Goal: Complete application form

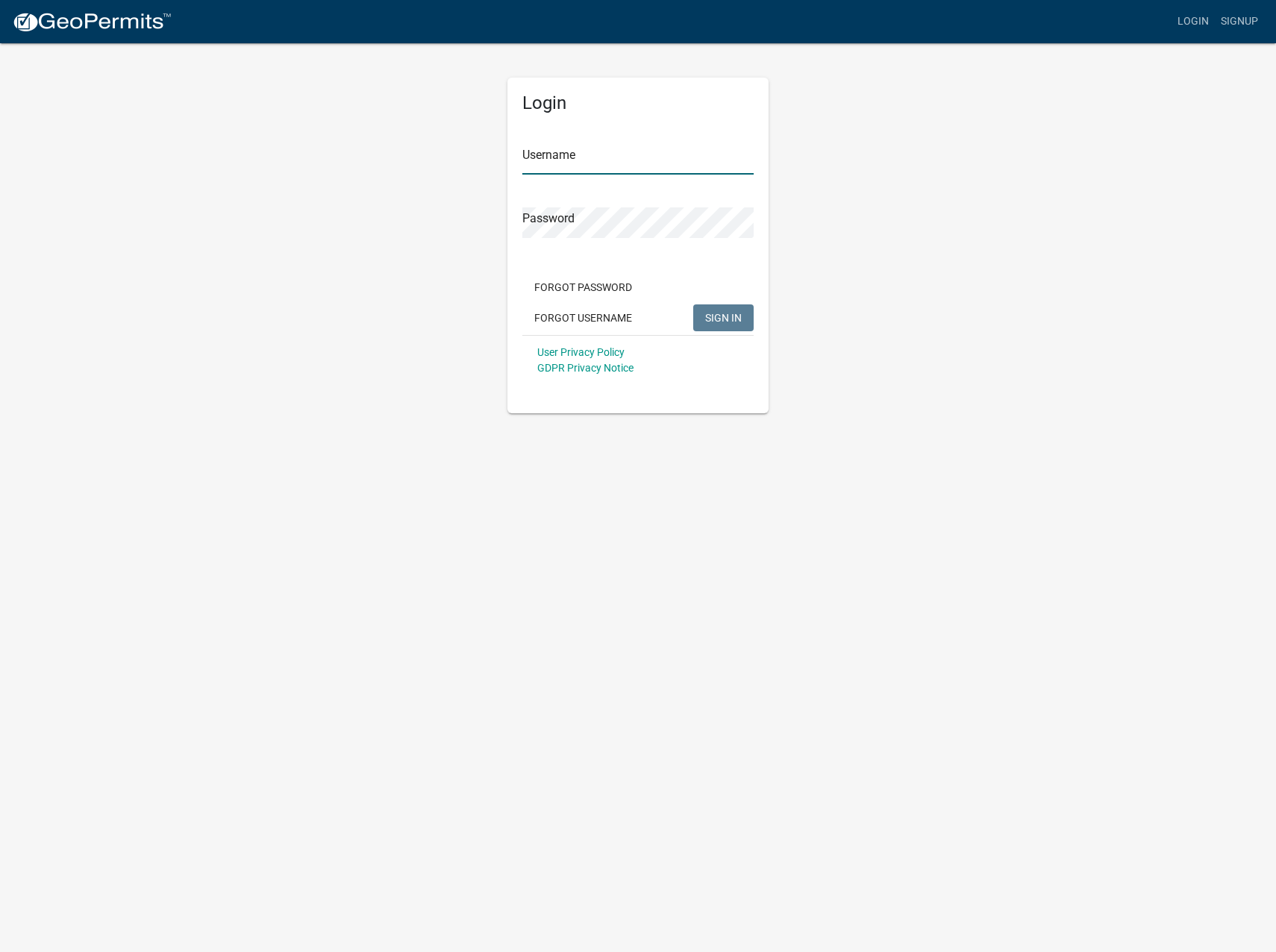
type input "teno15"
click at [714, 315] on span "SIGN IN" at bounding box center [723, 317] width 36 height 12
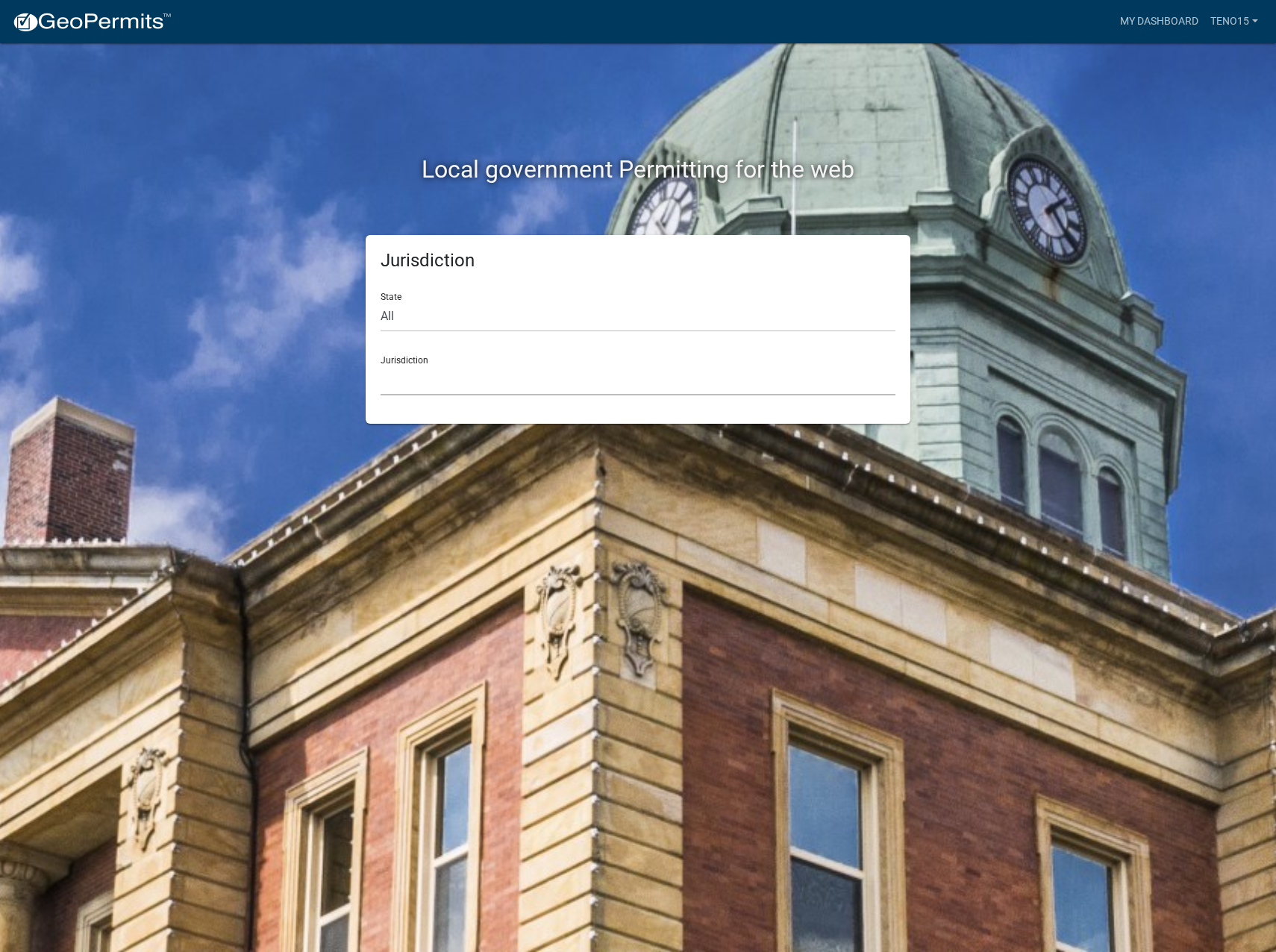
click at [426, 374] on select "[GEOGRAPHIC_DATA], [US_STATE] City of [GEOGRAPHIC_DATA], [US_STATE] [GEOGRAPHIC…" at bounding box center [638, 380] width 515 height 31
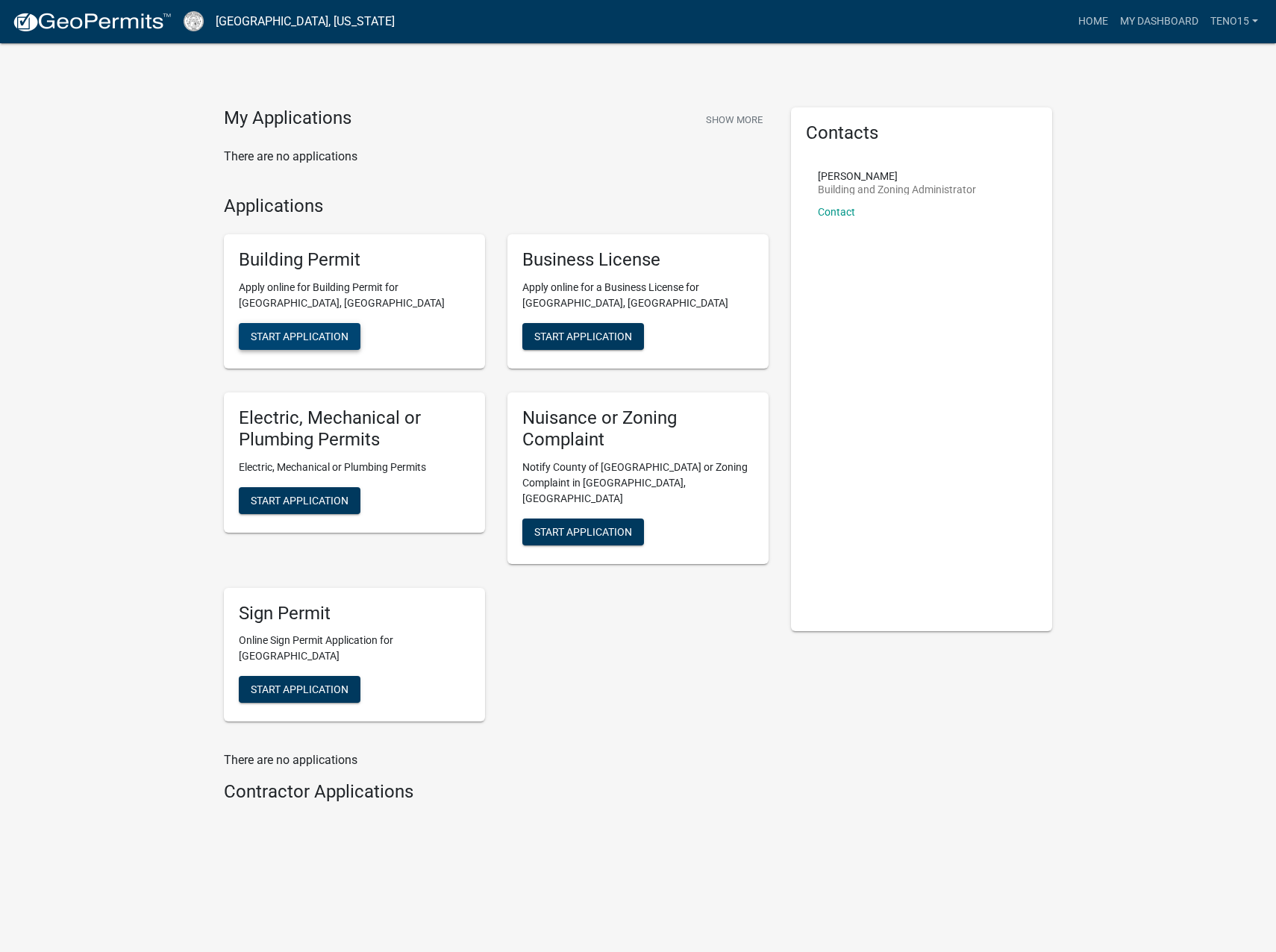
click at [296, 334] on span "Start Application" at bounding box center [300, 336] width 98 height 12
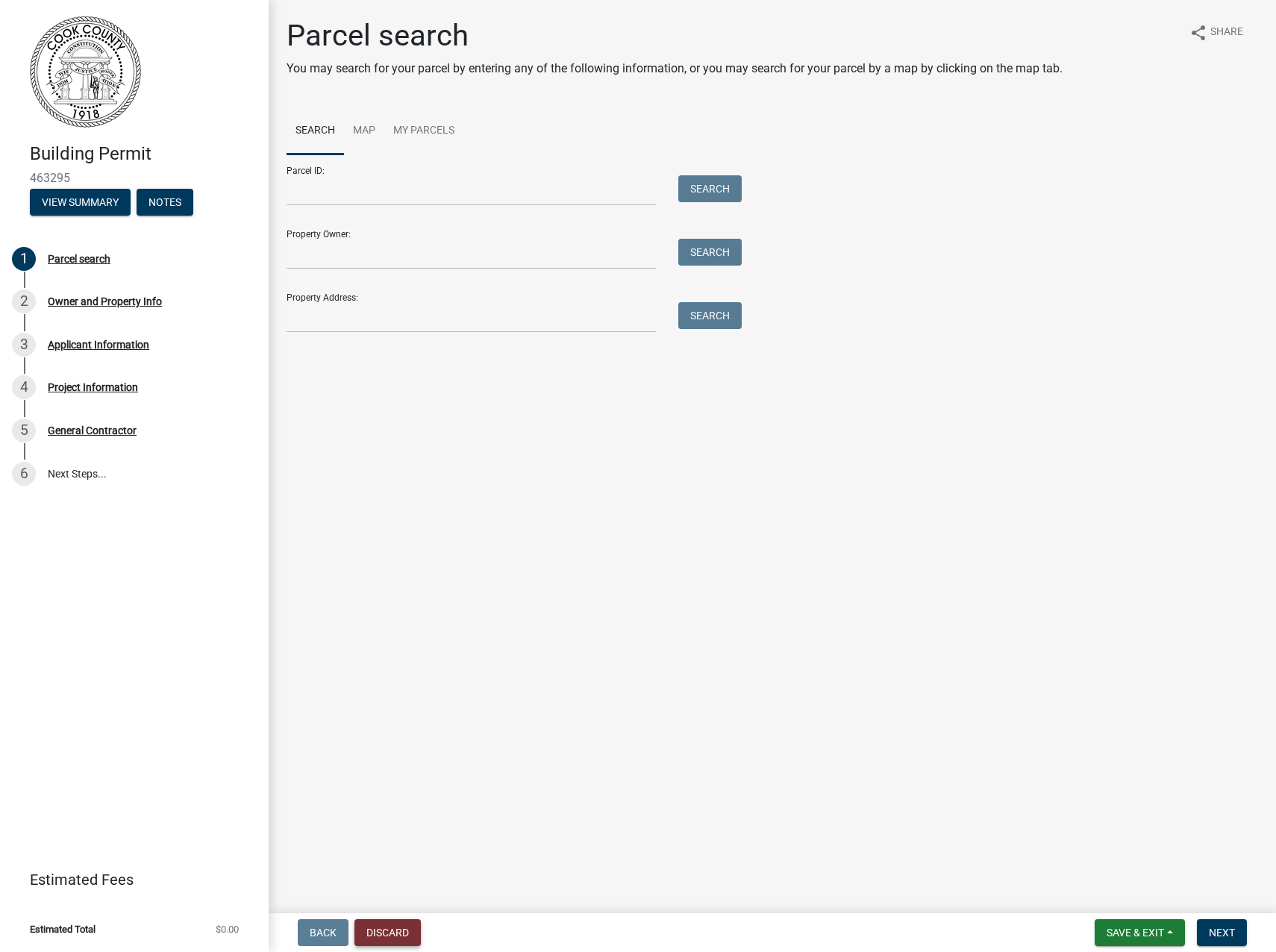
click at [379, 933] on button "Discard" at bounding box center [387, 933] width 66 height 27
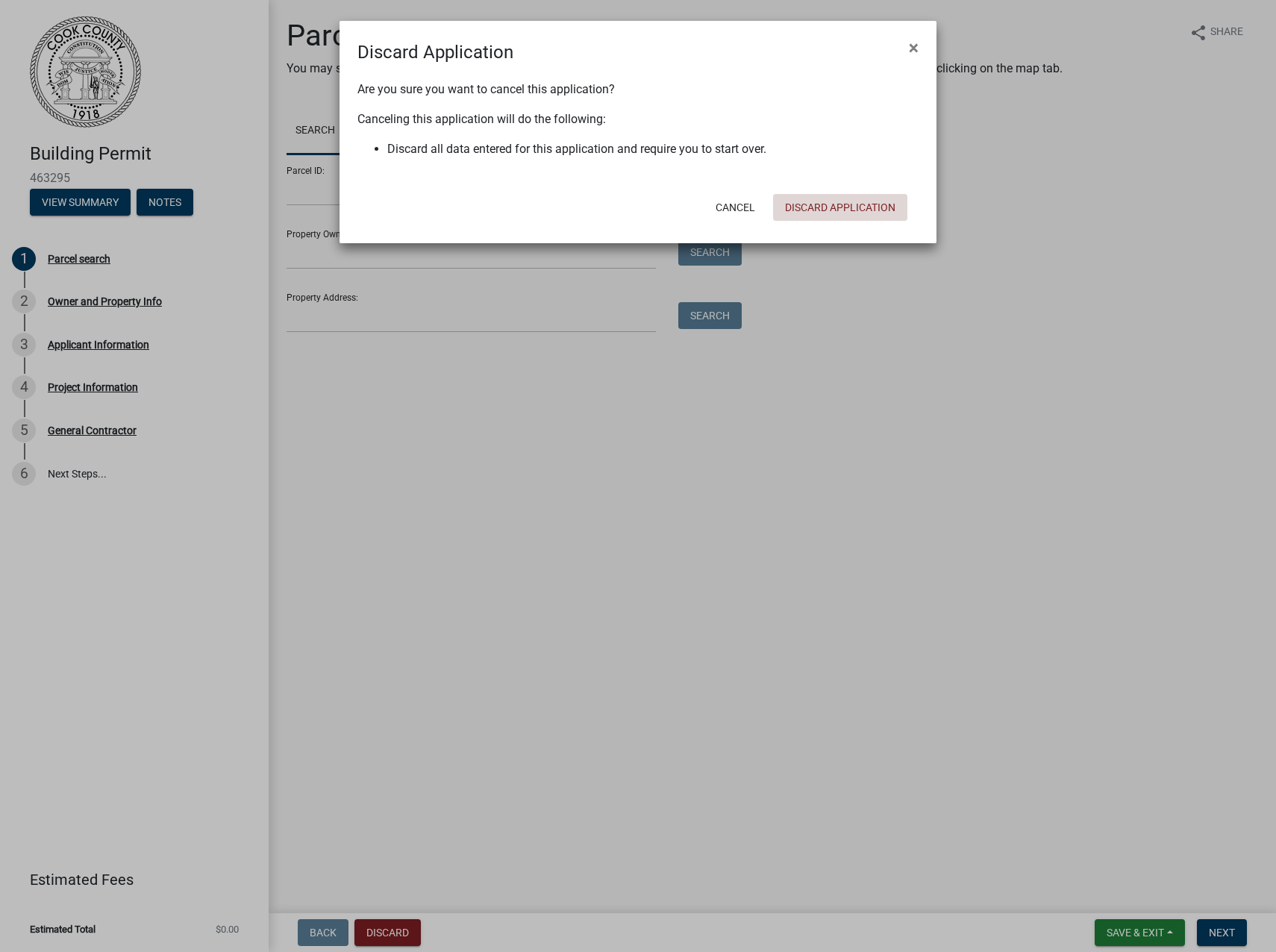
click at [797, 208] on button "Discard Application" at bounding box center [840, 207] width 134 height 27
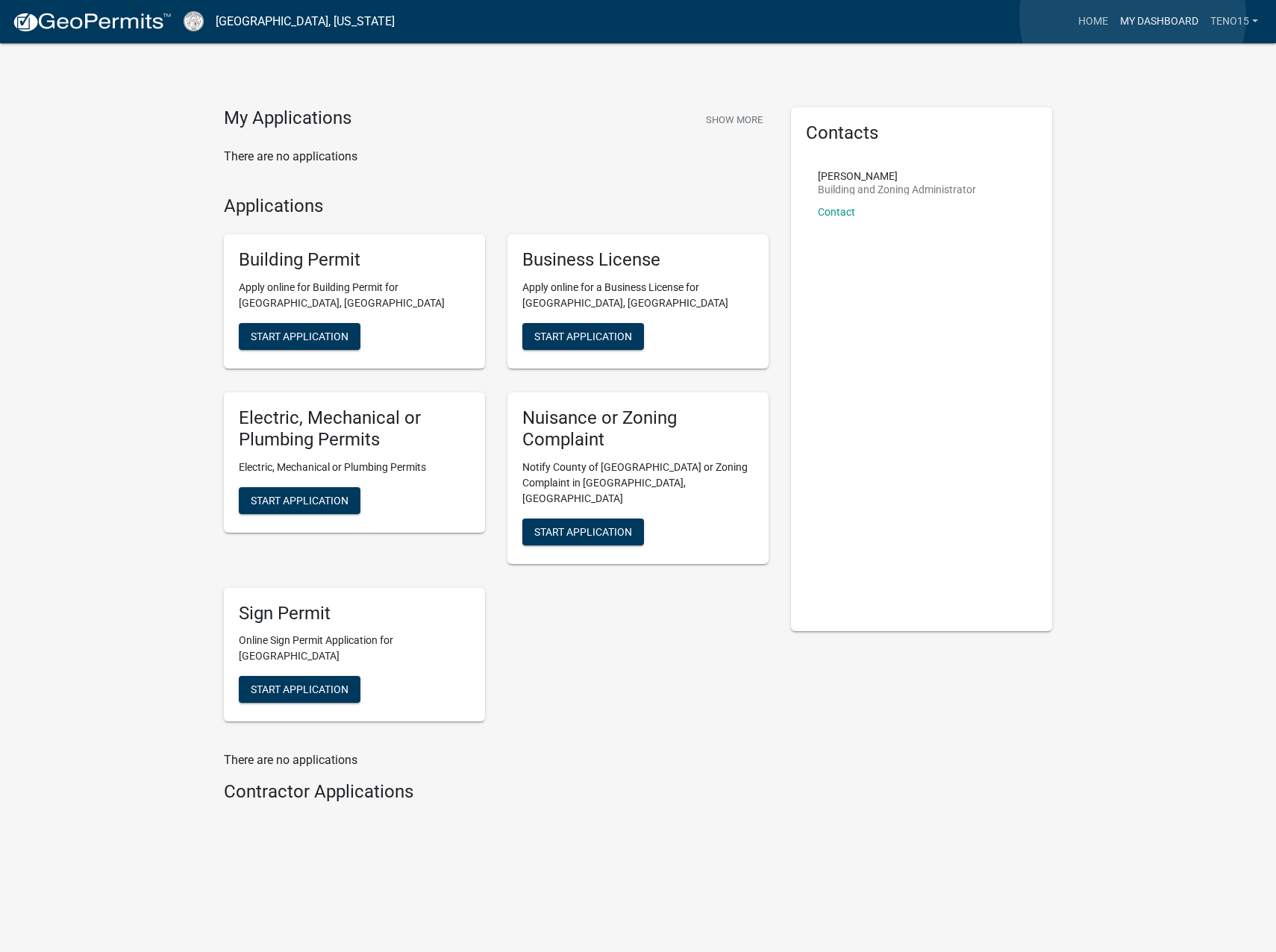
click at [1133, 16] on link "My Dashboard" at bounding box center [1159, 21] width 90 height 28
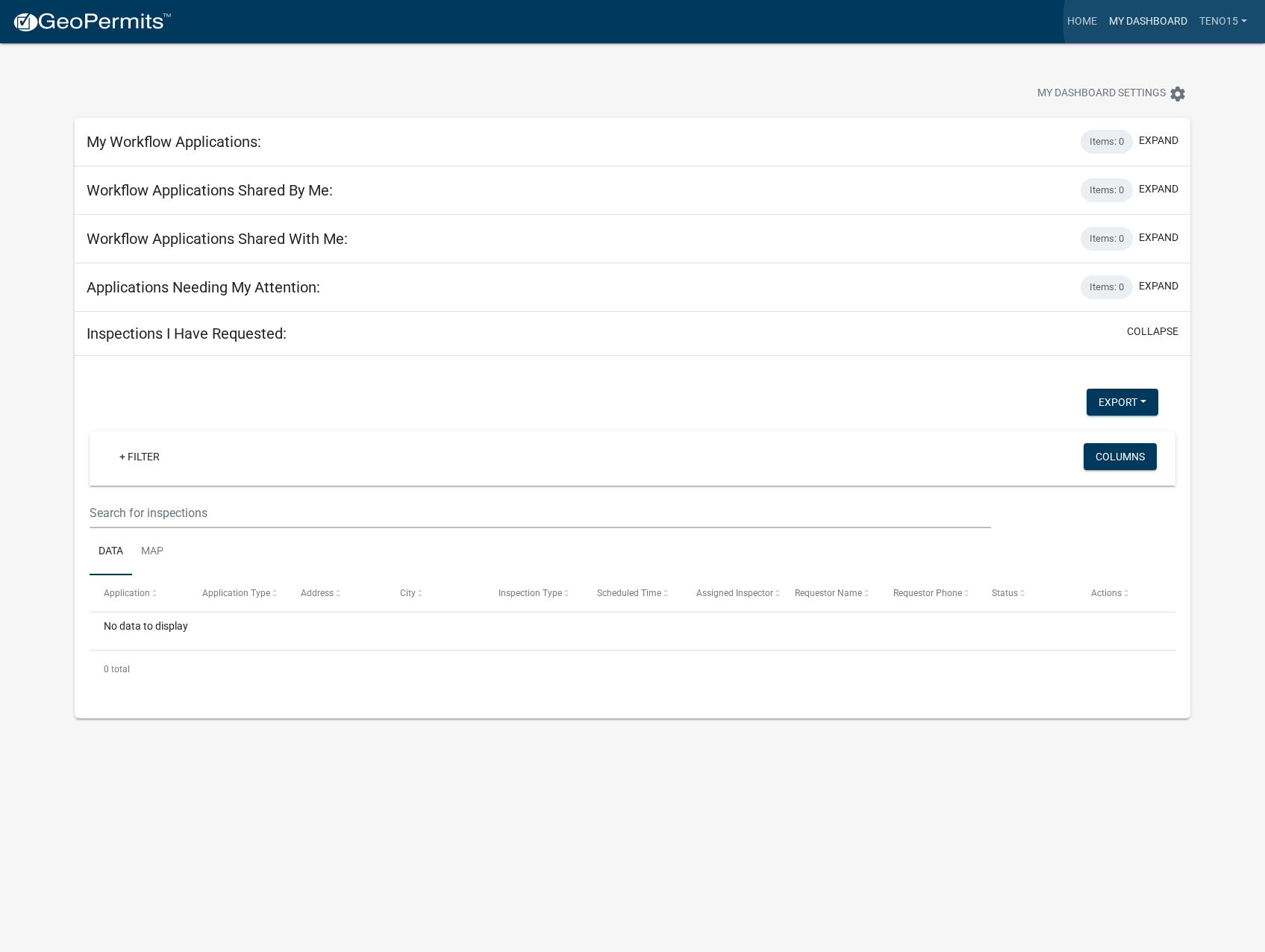
click at [1176, 22] on link "My Dashboard" at bounding box center [1148, 21] width 90 height 28
click at [1233, 24] on link "teno15" at bounding box center [1223, 21] width 60 height 28
click at [1157, 79] on link "Account" at bounding box center [1194, 62] width 119 height 36
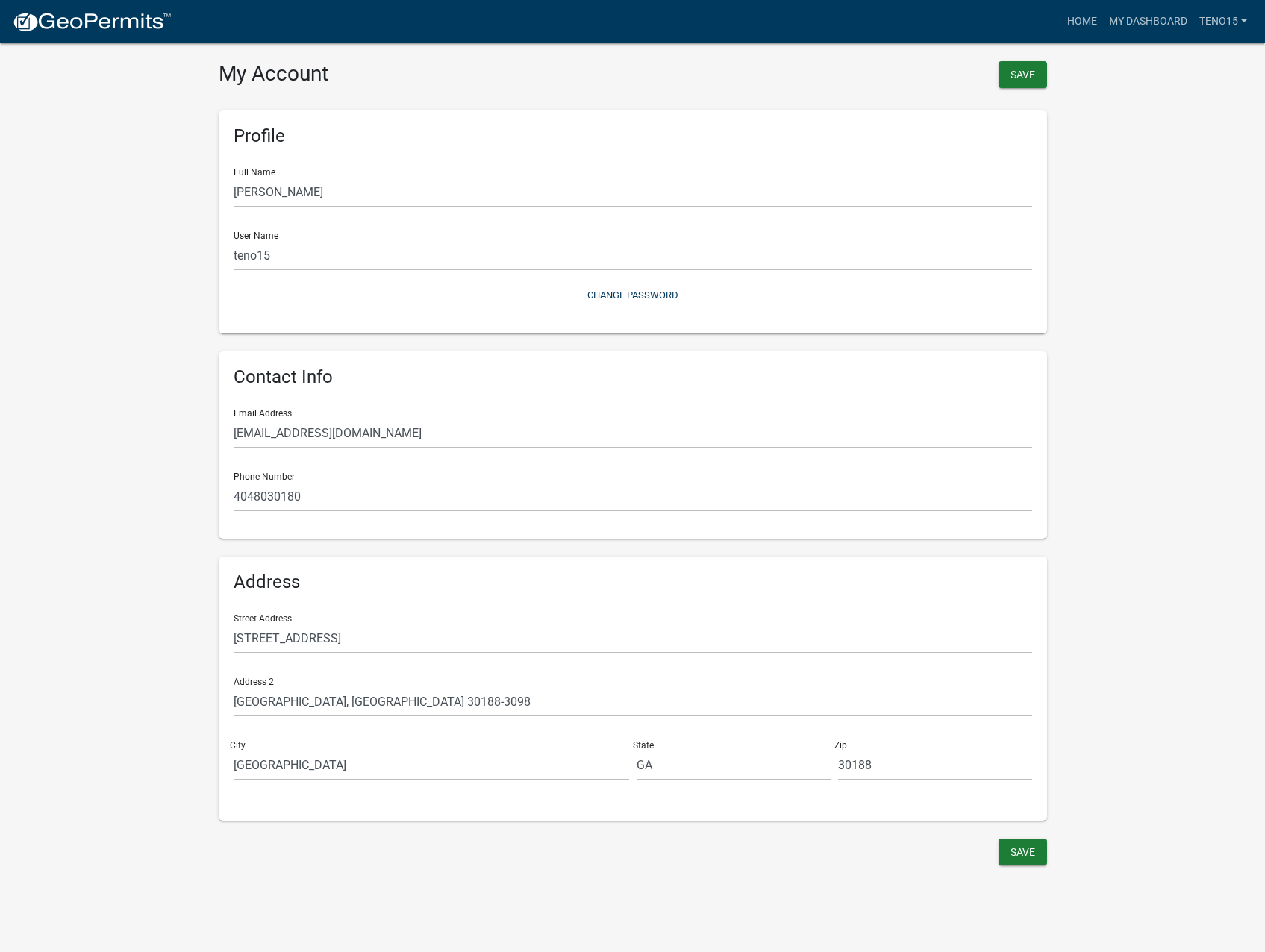
click at [300, 69] on h3 "My Account" at bounding box center [420, 74] width 403 height 25
click at [44, 8] on link at bounding box center [91, 22] width 159 height 32
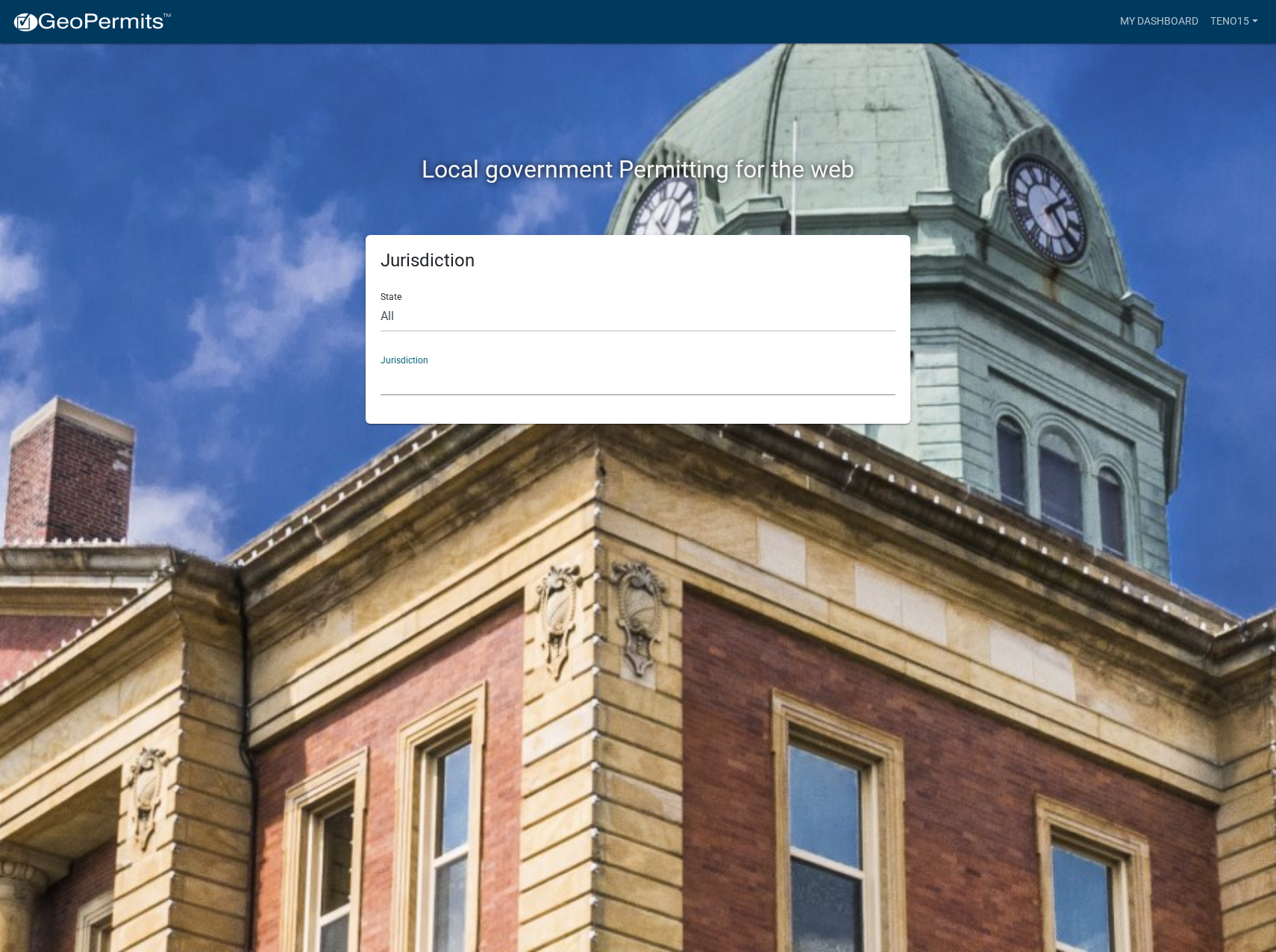
click at [575, 391] on select "[GEOGRAPHIC_DATA], [US_STATE] City of [GEOGRAPHIC_DATA], [US_STATE] [GEOGRAPHIC…" at bounding box center [638, 380] width 515 height 31
click at [561, 328] on select "All [US_STATE] [US_STATE] [US_STATE] [US_STATE] [US_STATE] [US_STATE] [US_STATE…" at bounding box center [638, 317] width 515 height 31
select select "[US_STATE]"
click at [381, 301] on select "All [US_STATE] [US_STATE] [US_STATE] [US_STATE] [US_STATE] [US_STATE] [US_STATE…" at bounding box center [638, 317] width 515 height 31
click at [517, 388] on select "City of [GEOGRAPHIC_DATA], [US_STATE] [GEOGRAPHIC_DATA], [US_STATE][PERSON_NAME…" at bounding box center [638, 380] width 515 height 31
